Goal: Find specific page/section: Find specific page/section

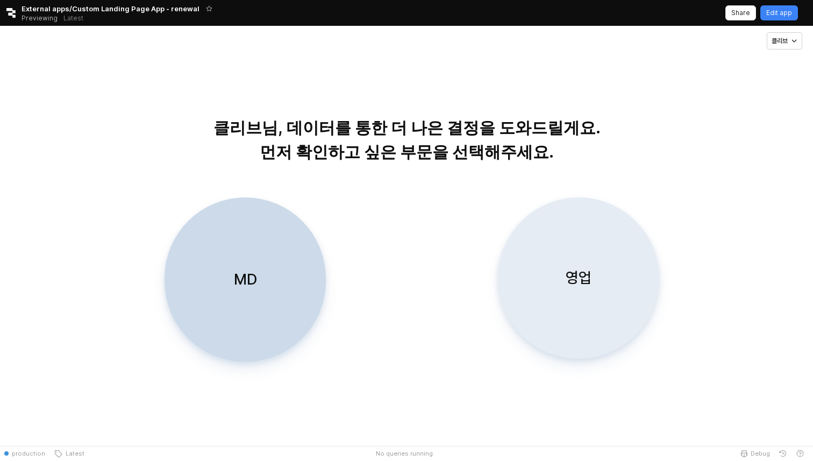
click at [622, 309] on div "영업" at bounding box center [579, 278] width 152 height 160
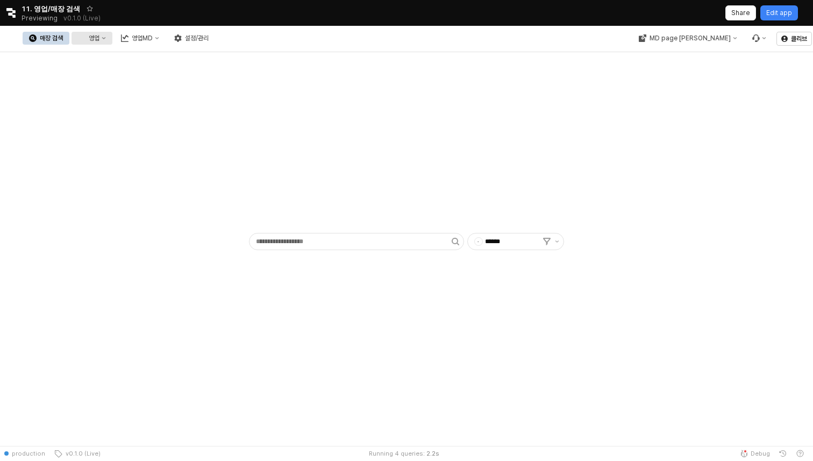
click at [99, 39] on div "영업" at bounding box center [94, 38] width 11 height 8
click at [220, 60] on div "목표매출 달성현황" at bounding box center [211, 58] width 57 height 9
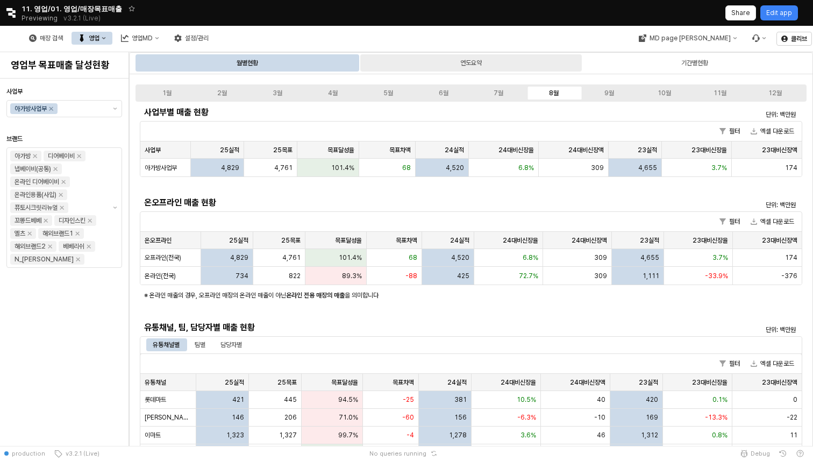
click at [486, 62] on div "연도요약" at bounding box center [471, 62] width 222 height 17
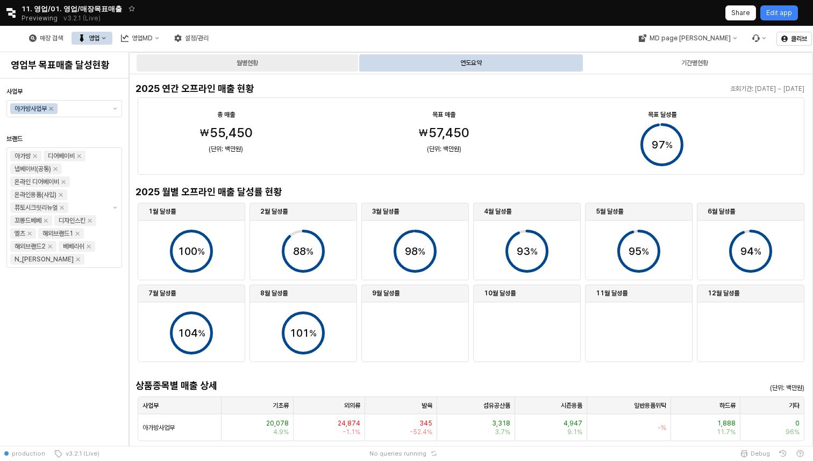
click at [302, 67] on div "월별현황" at bounding box center [248, 62] width 222 height 17
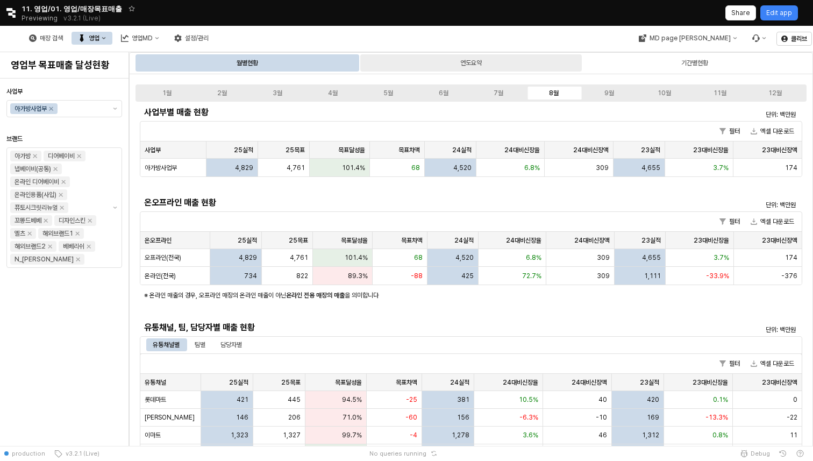
click at [462, 64] on div "연도요약" at bounding box center [471, 62] width 22 height 13
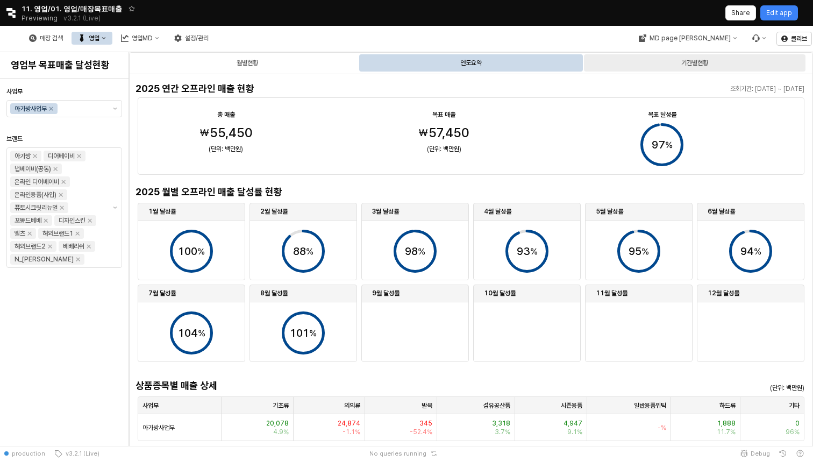
click at [651, 66] on div "기간별현황" at bounding box center [695, 62] width 222 height 17
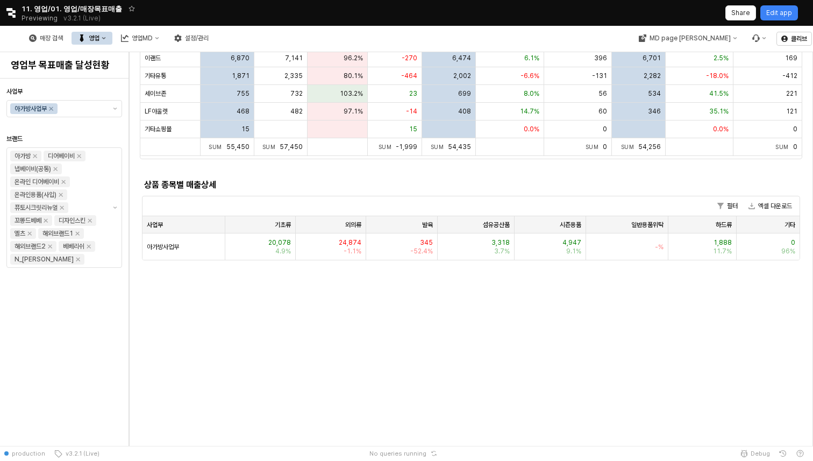
scroll to position [453, 0]
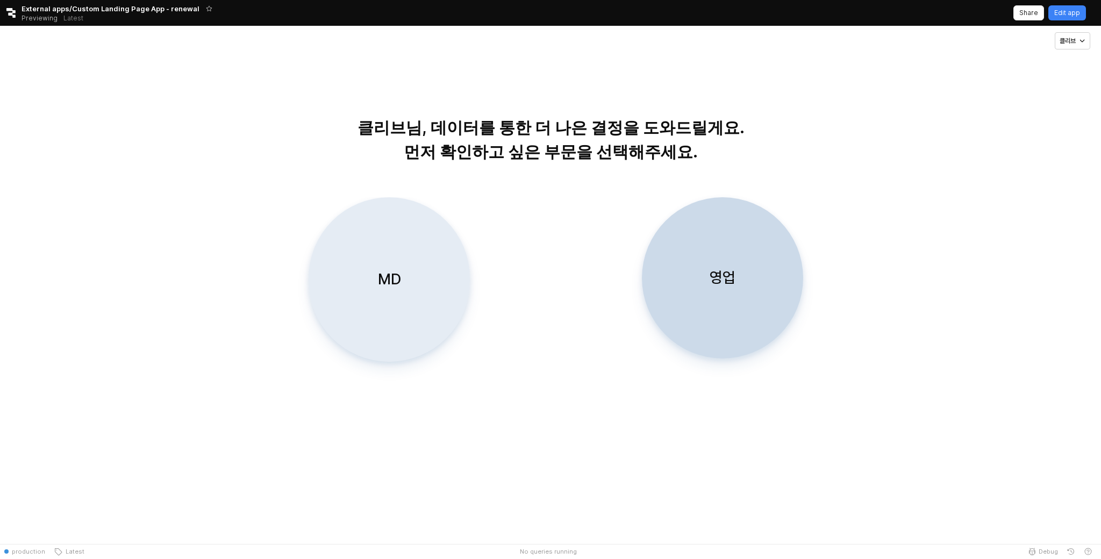
click at [381, 266] on div "MD" at bounding box center [389, 279] width 152 height 163
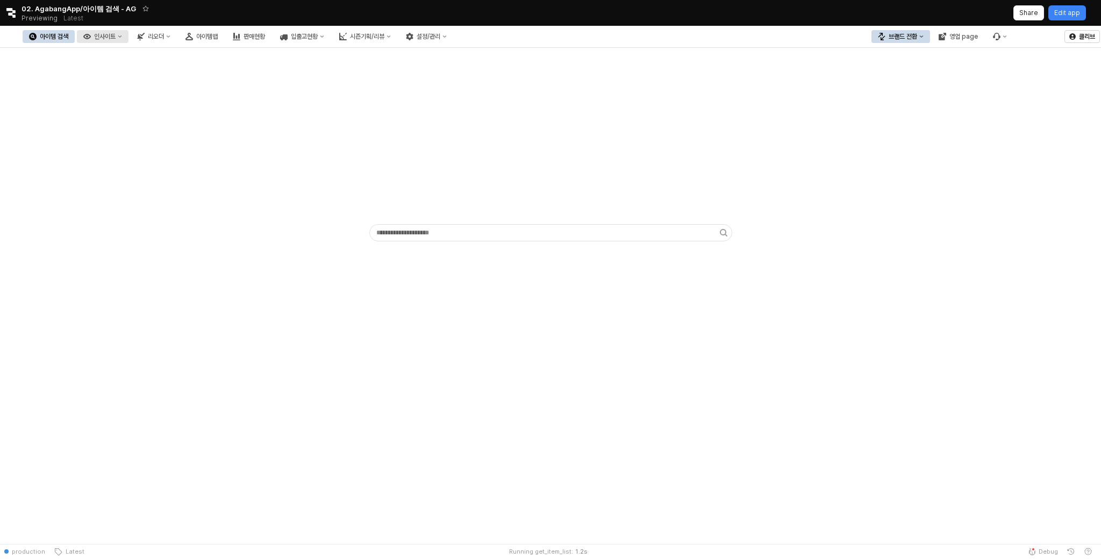
click at [116, 39] on div "인사이트" at bounding box center [105, 37] width 22 height 8
click at [171, 60] on div "주간 Best & Worst" at bounding box center [160, 56] width 57 height 9
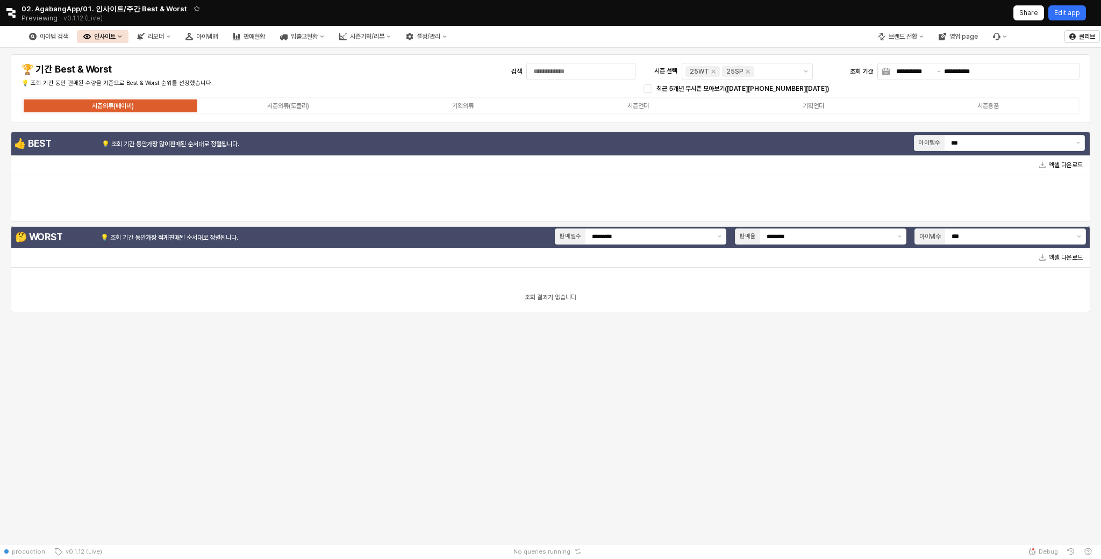
click at [1061, 10] on p "Edit app" at bounding box center [1067, 13] width 26 height 9
